Goal: Communication & Community: Answer question/provide support

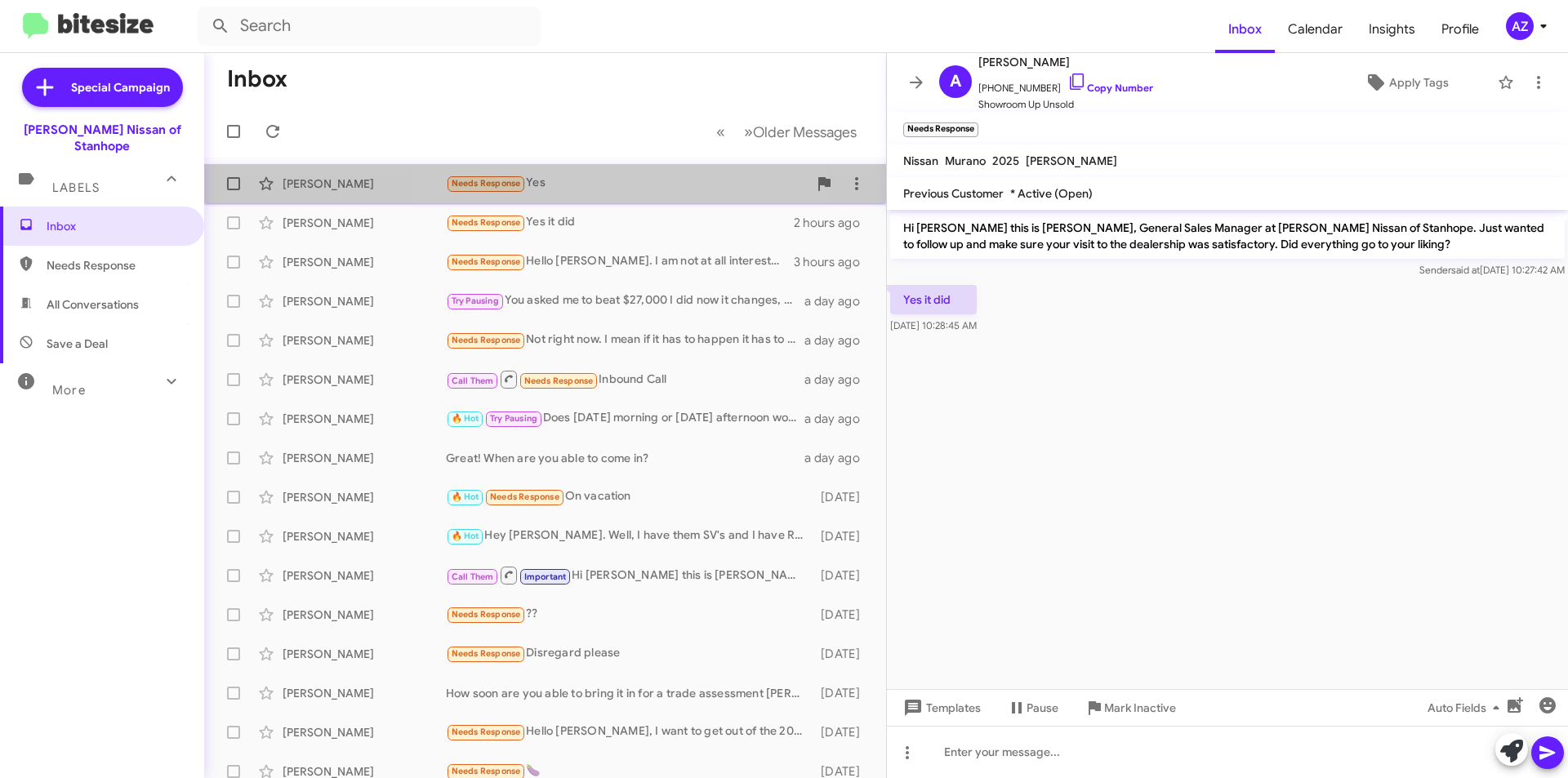
click at [608, 179] on div "Needs Response Yes" at bounding box center [626, 183] width 361 height 19
